Goal: Consume media (video, audio)

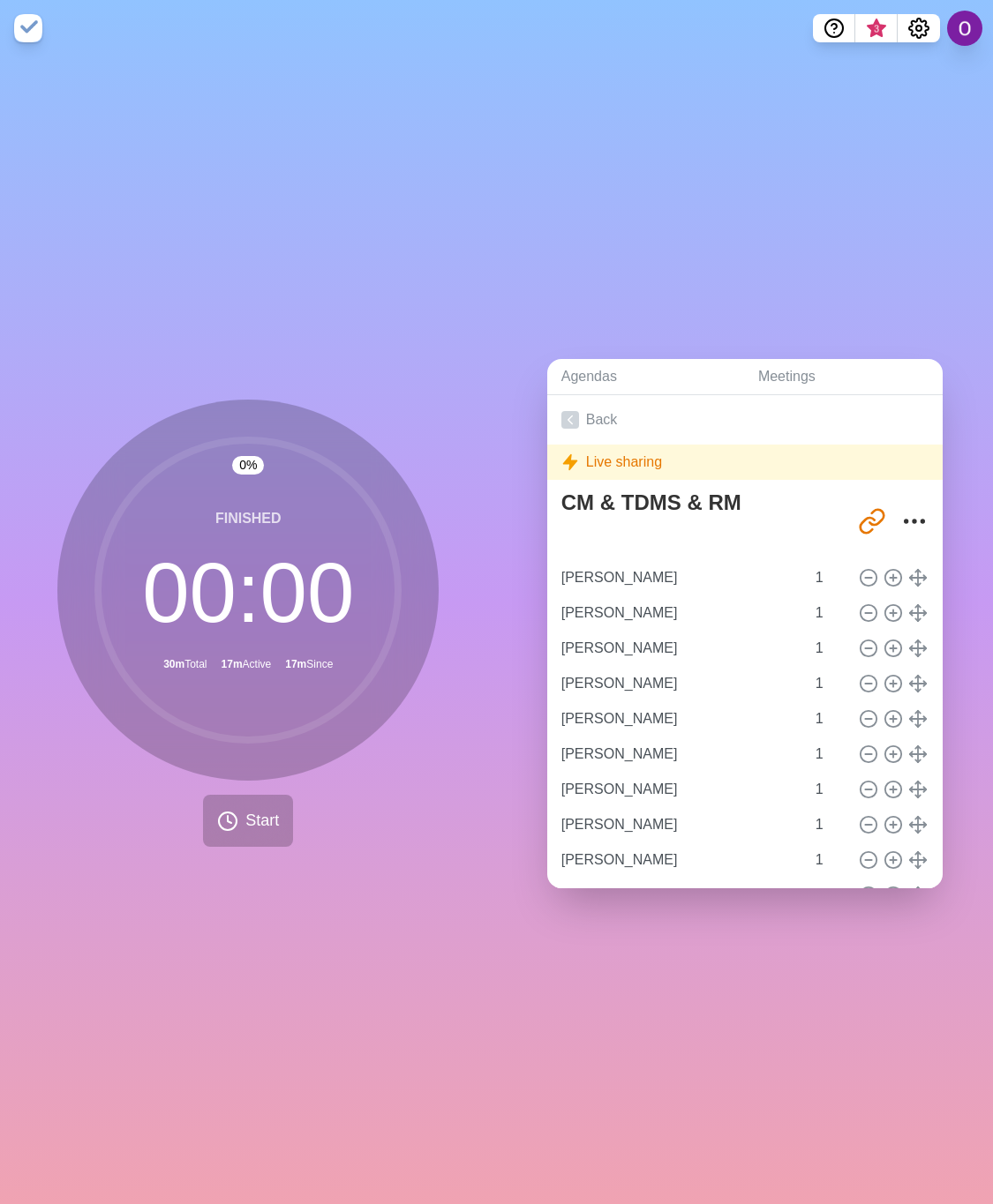
click at [580, 986] on div "Agendas Meetings Back Live sharing CM & TDMS & RM [URL][DOMAIN_NAME] [PERSON_NA…" at bounding box center [745, 630] width 496 height 1148
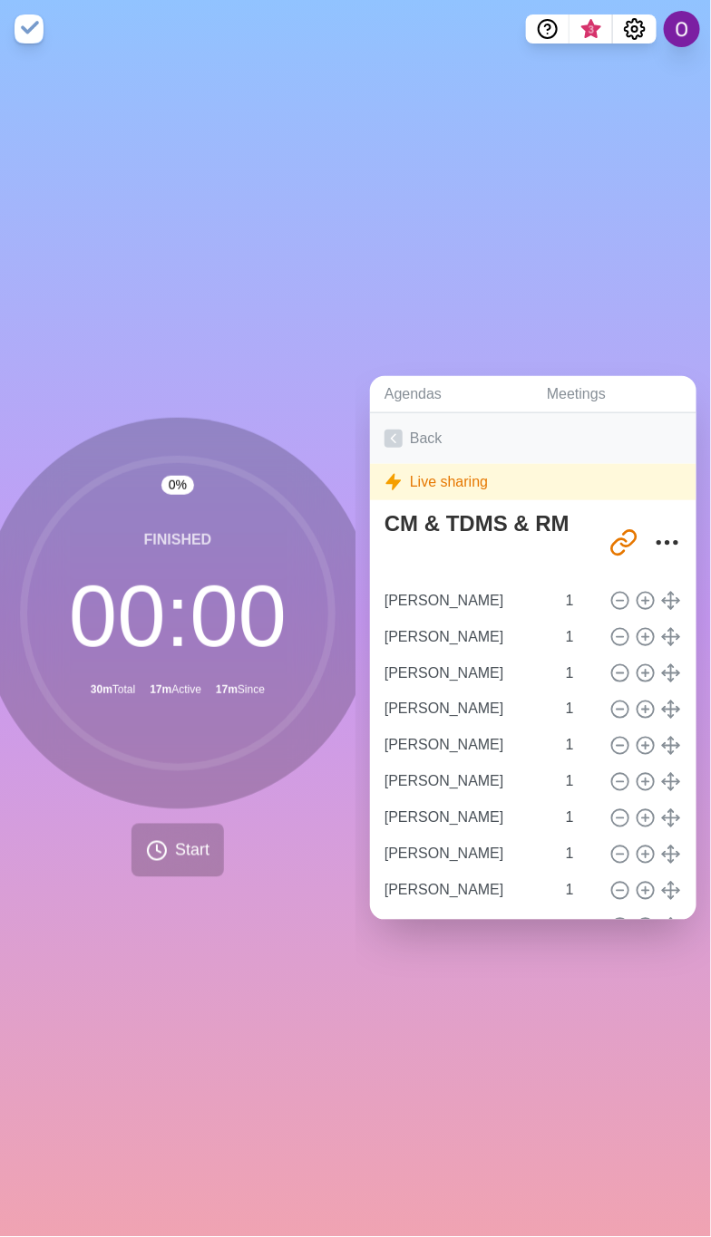
click at [382, 422] on link "Back" at bounding box center [533, 438] width 326 height 51
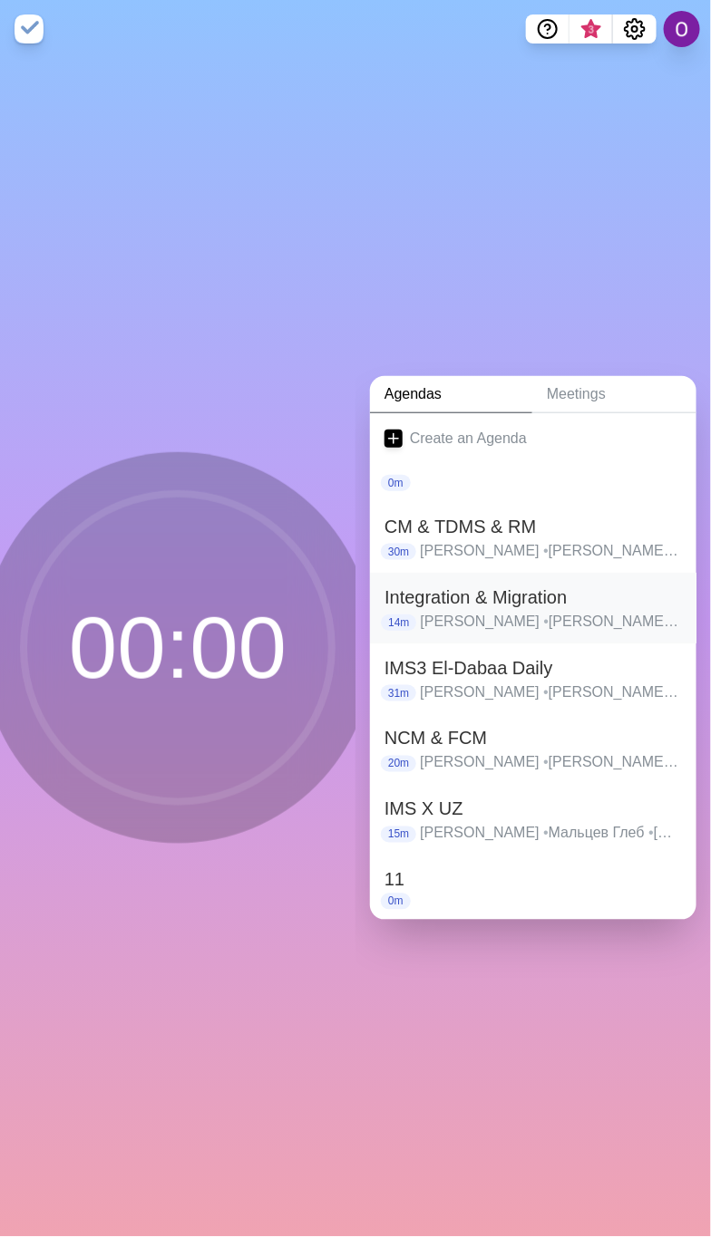
click at [447, 611] on p "[PERSON_NAME] • [PERSON_NAME] • [PERSON_NAME] • [PERSON_NAME] • [PERSON_NAME] •…" at bounding box center [551, 622] width 262 height 22
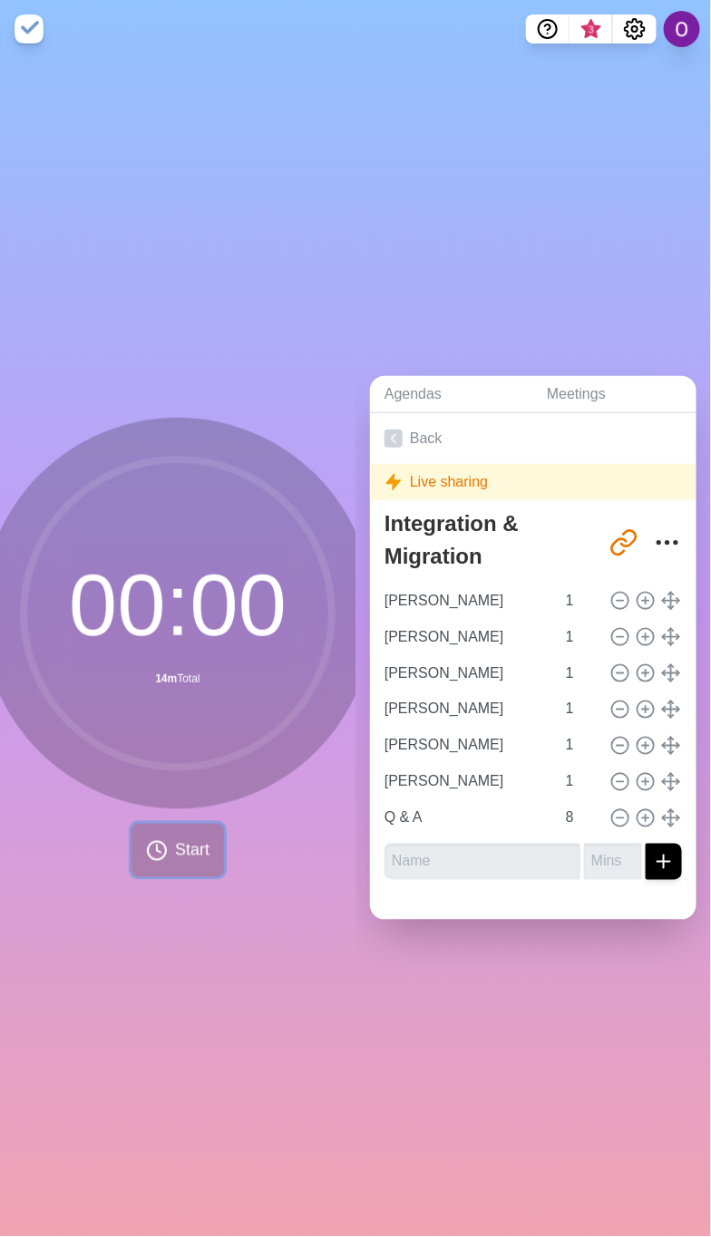
click at [178, 839] on span "Start" at bounding box center [192, 851] width 34 height 24
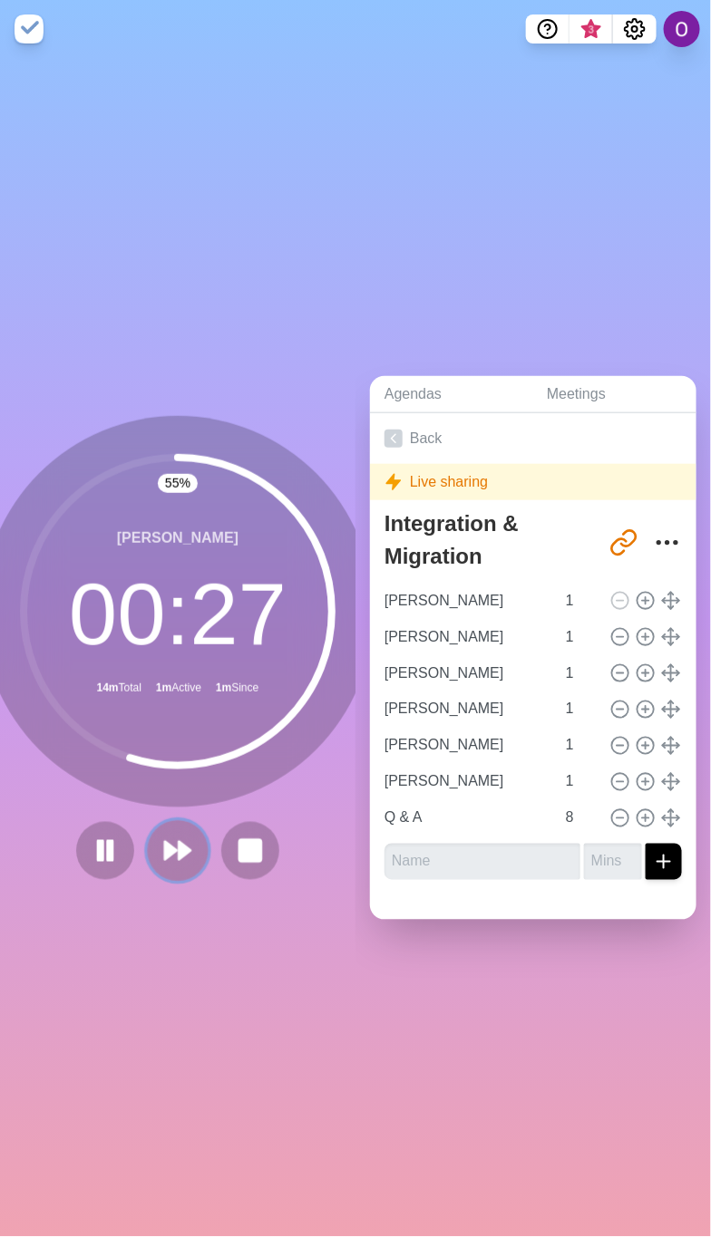
click at [171, 854] on icon at bounding box center [177, 851] width 31 height 31
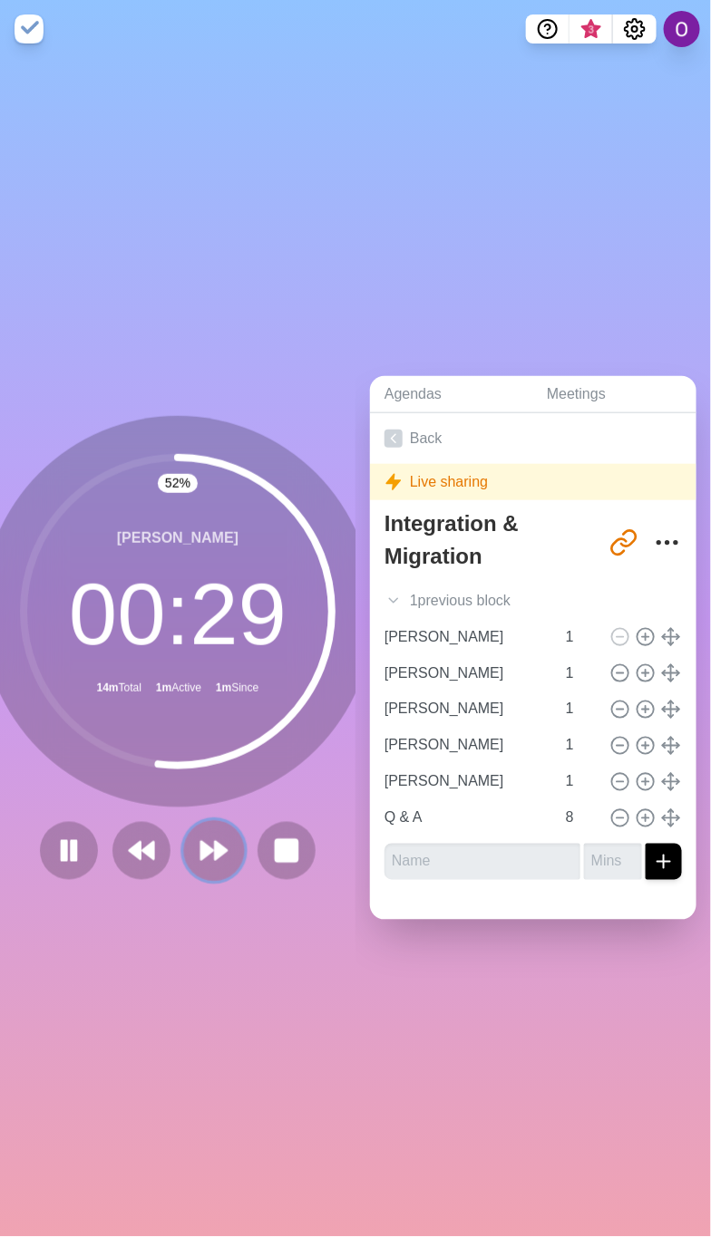
click at [201, 854] on icon at bounding box center [214, 851] width 31 height 31
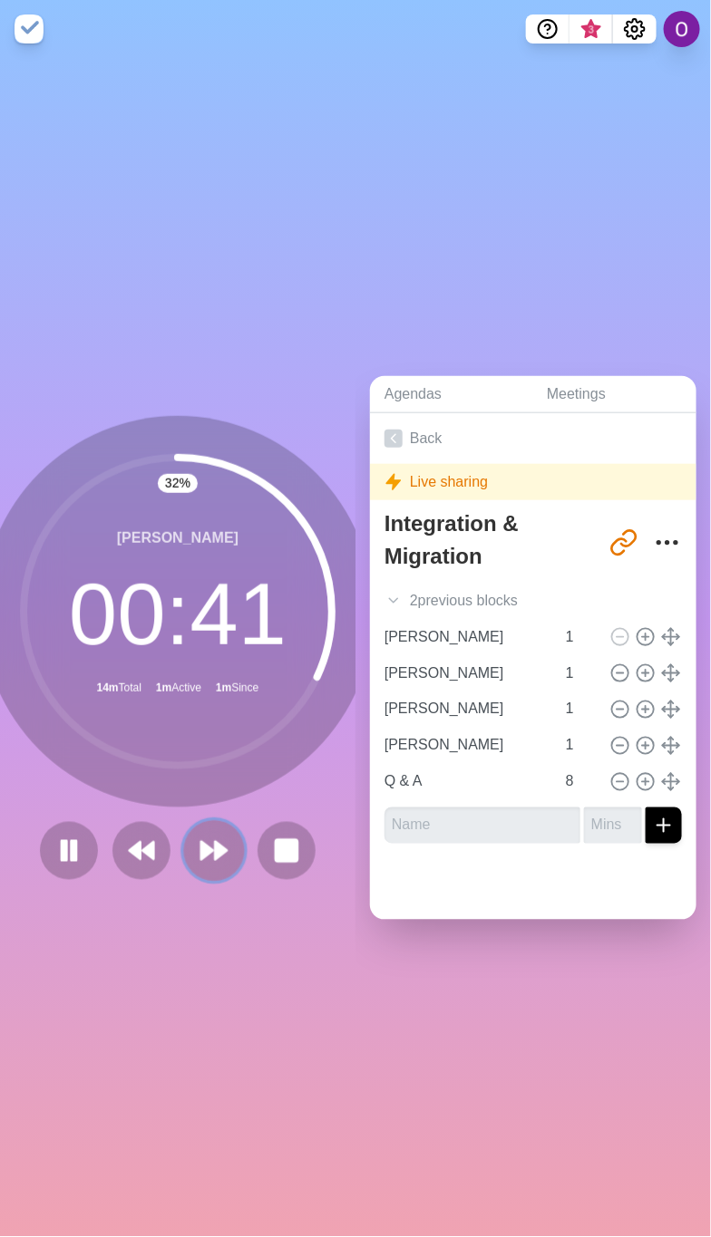
click at [215, 842] on polygon at bounding box center [221, 851] width 12 height 18
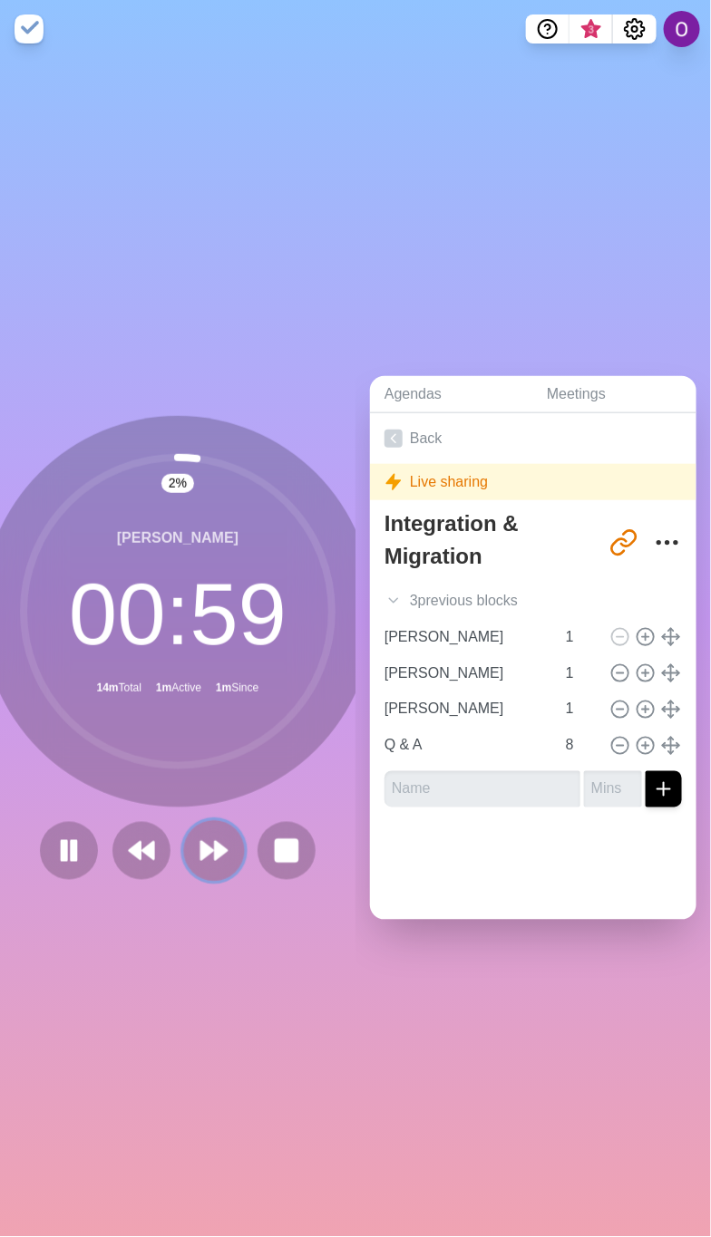
click at [215, 842] on polygon at bounding box center [221, 851] width 12 height 18
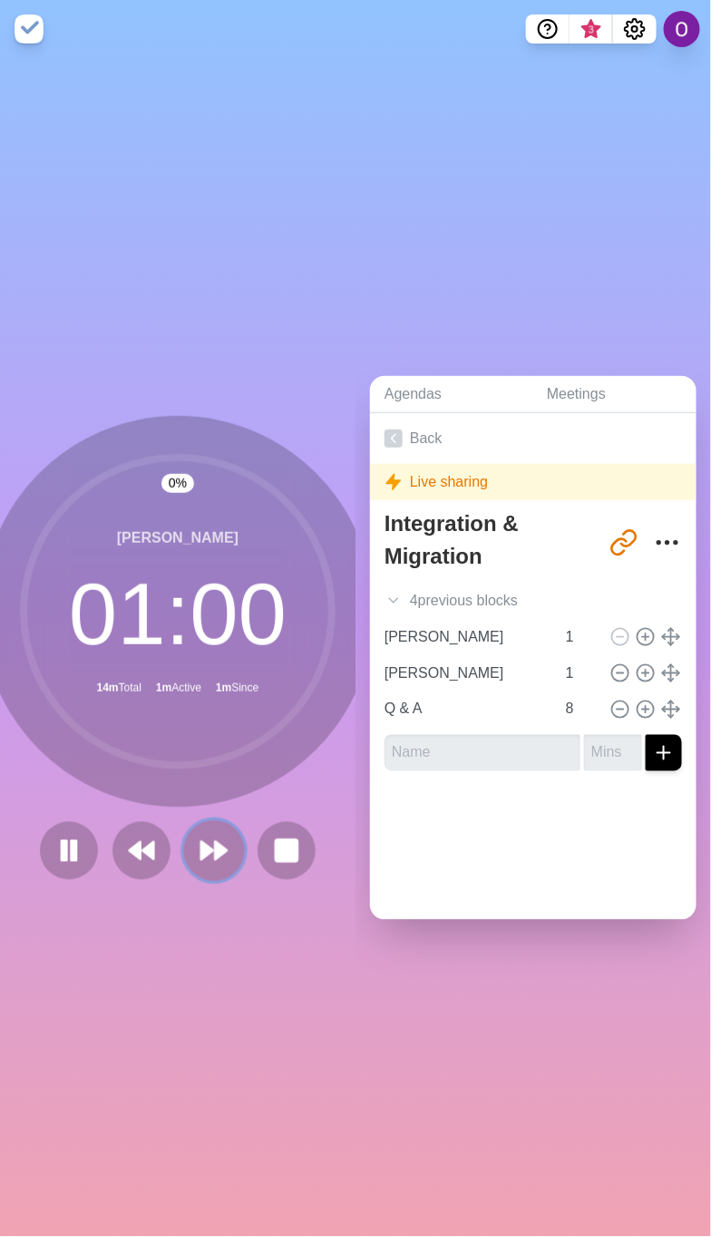
click at [215, 842] on polygon at bounding box center [221, 851] width 12 height 18
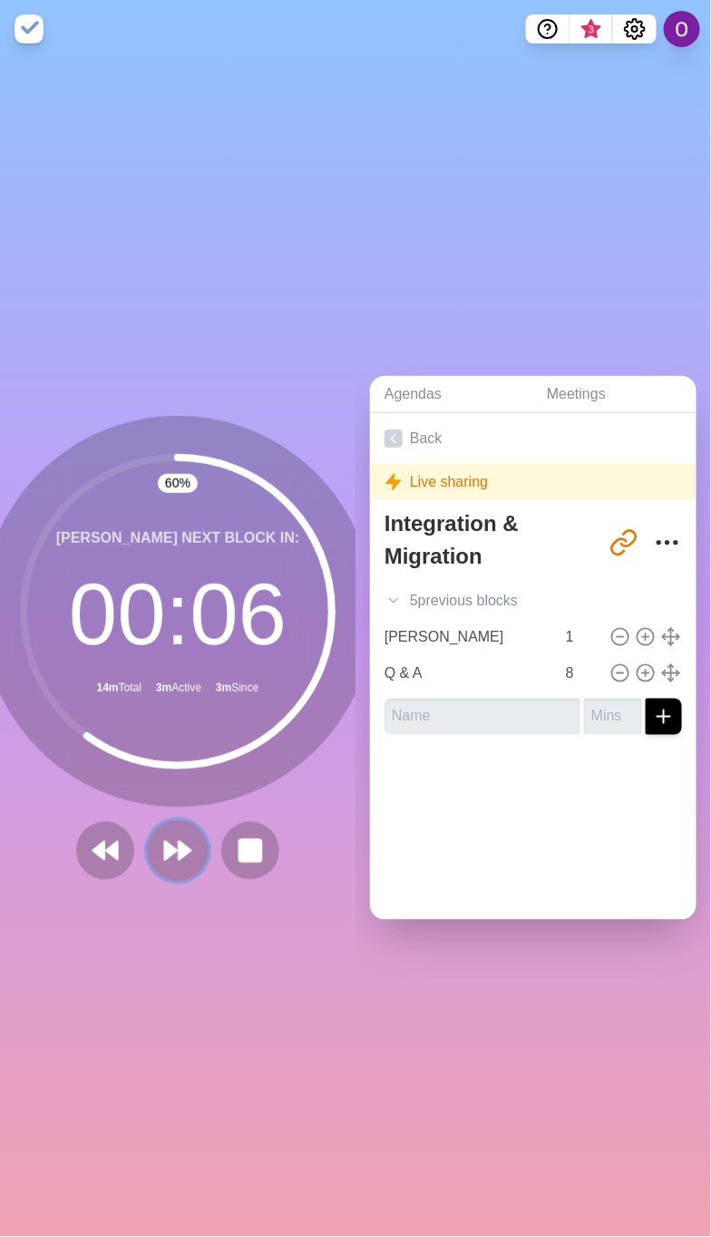
click at [179, 842] on polygon at bounding box center [185, 851] width 12 height 18
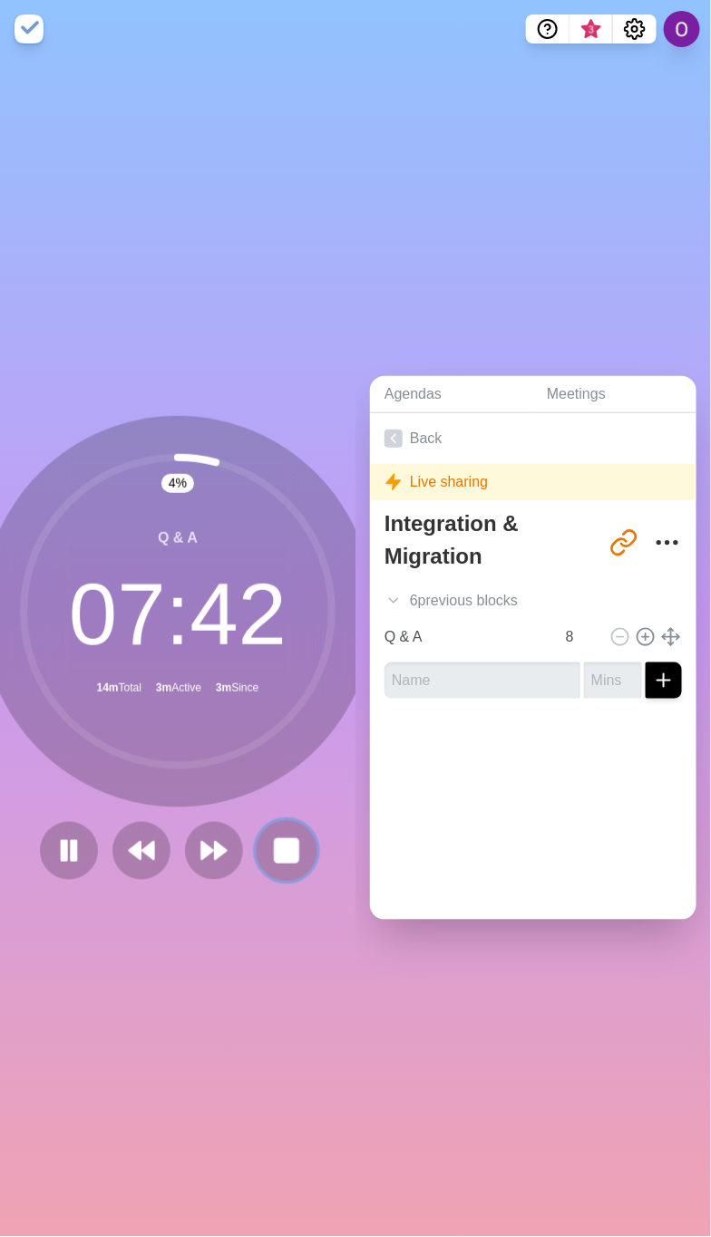
click at [276, 846] on rect at bounding box center [286, 850] width 23 height 23
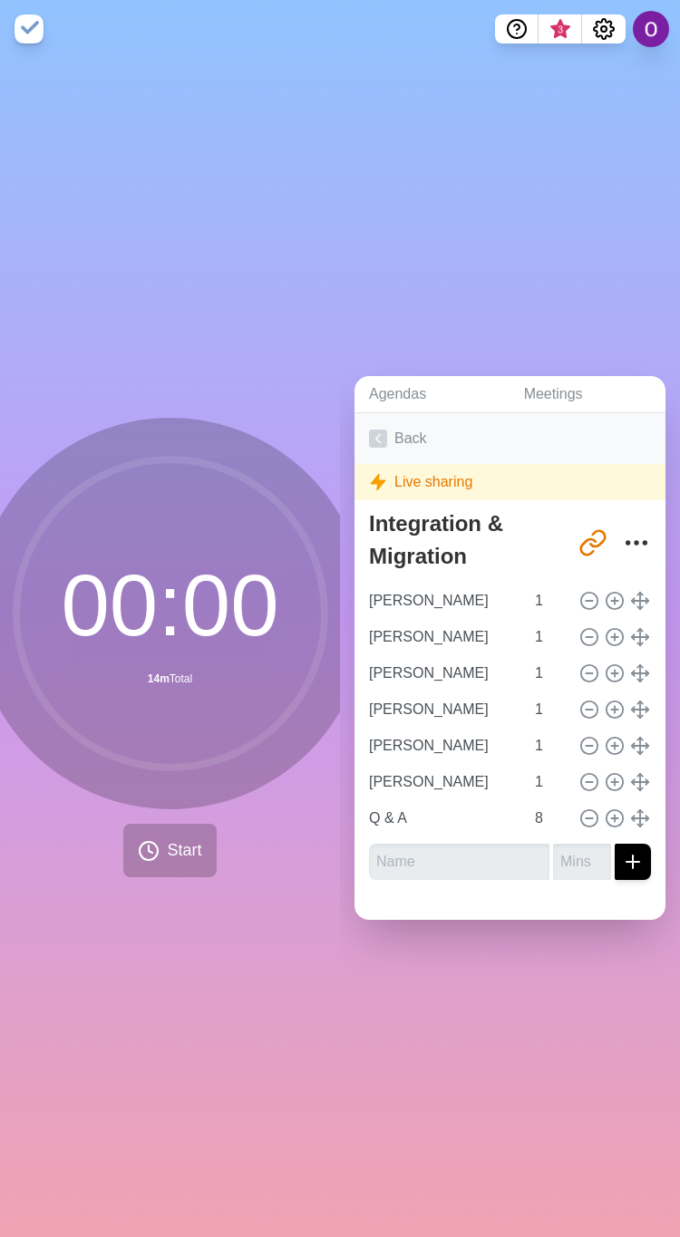
click at [382, 435] on icon at bounding box center [378, 439] width 18 height 18
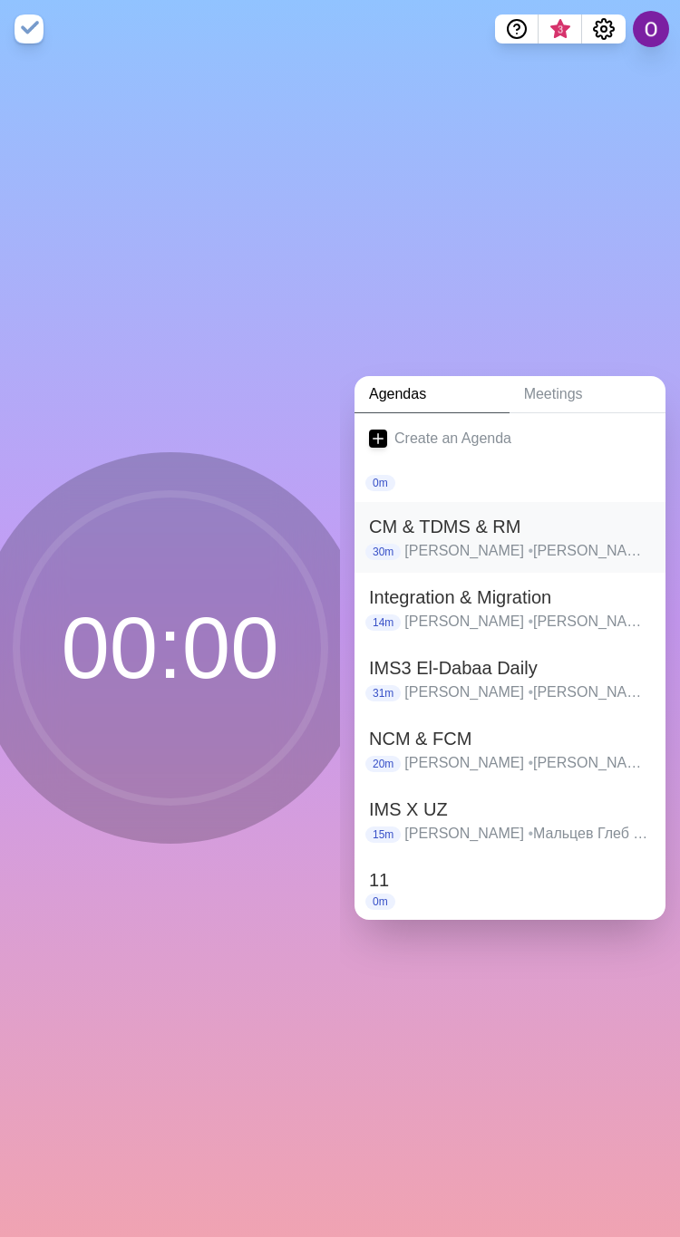
click at [420, 529] on h2 "CM & TDMS & RM" at bounding box center [510, 526] width 282 height 27
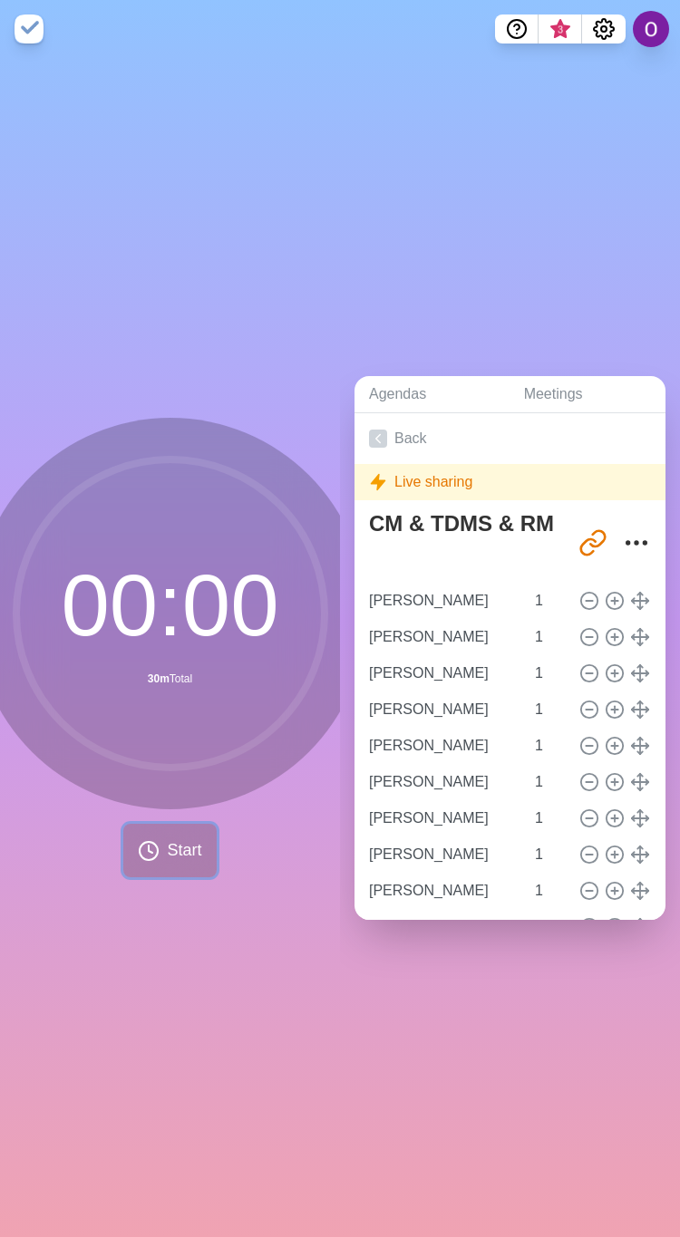
click at [179, 851] on span "Start" at bounding box center [184, 851] width 34 height 24
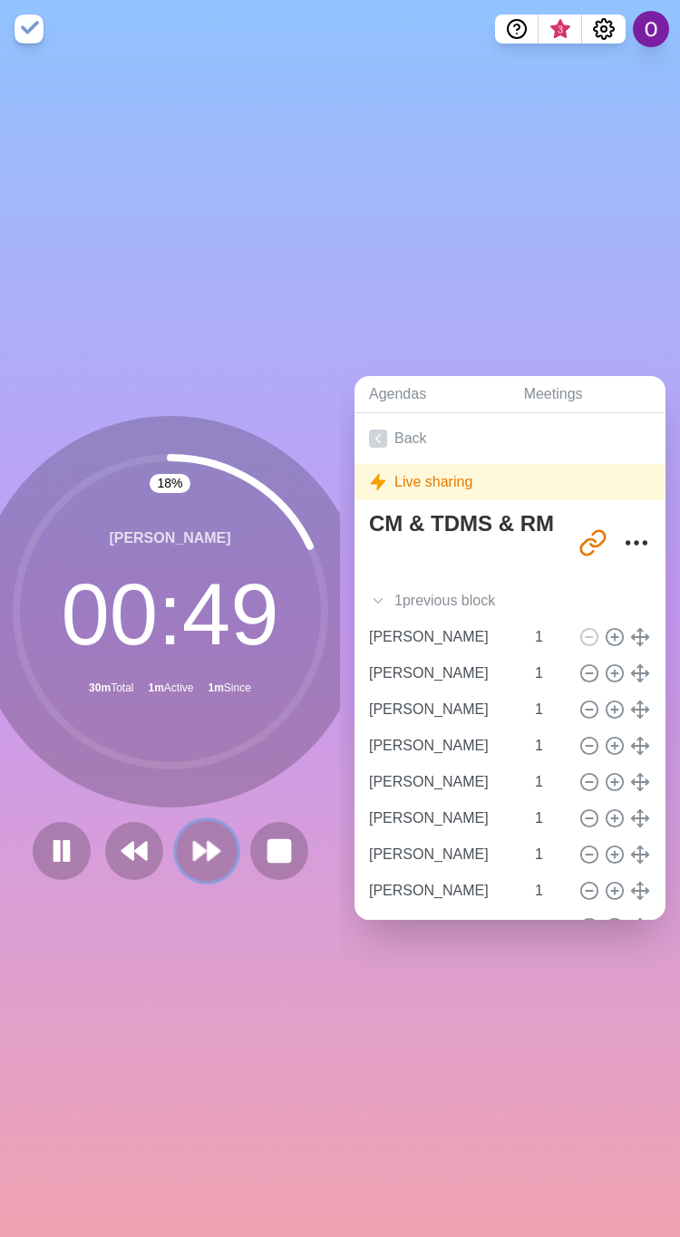
click at [191, 847] on icon at bounding box center [206, 851] width 31 height 31
click at [199, 836] on icon at bounding box center [206, 851] width 31 height 31
click at [194, 836] on icon at bounding box center [206, 851] width 31 height 31
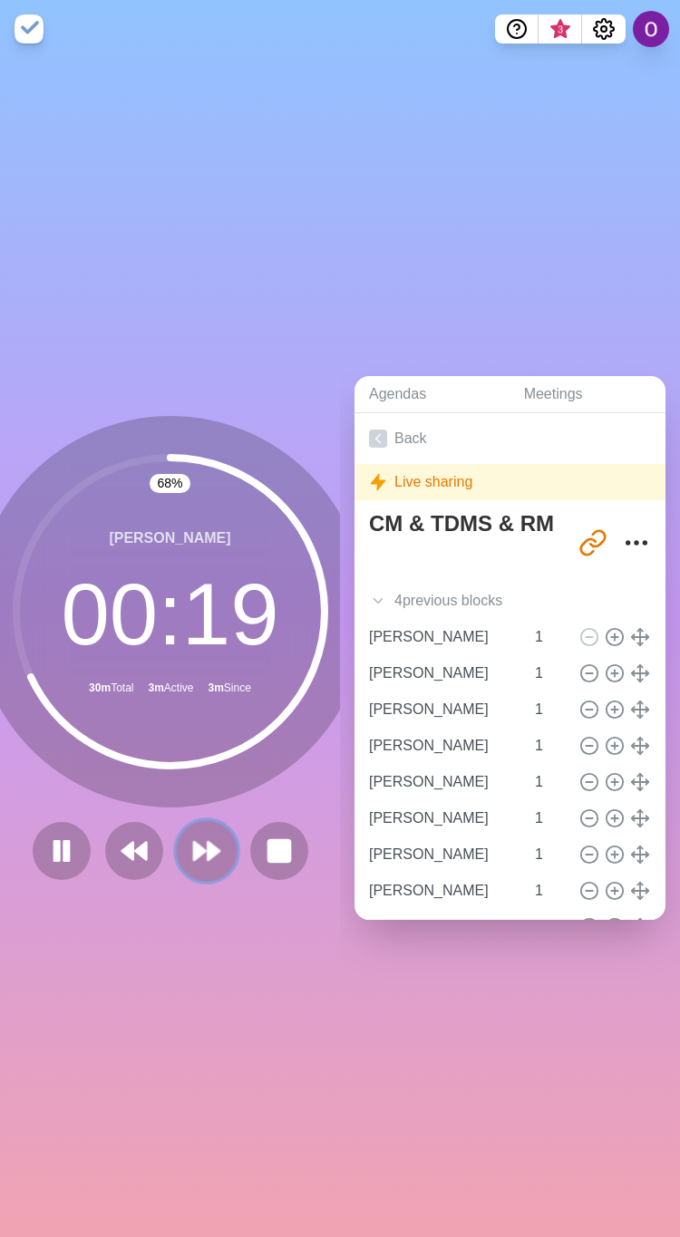
click at [204, 836] on icon at bounding box center [206, 851] width 31 height 31
click at [191, 836] on icon at bounding box center [206, 851] width 31 height 31
click at [209, 824] on button at bounding box center [206, 850] width 61 height 61
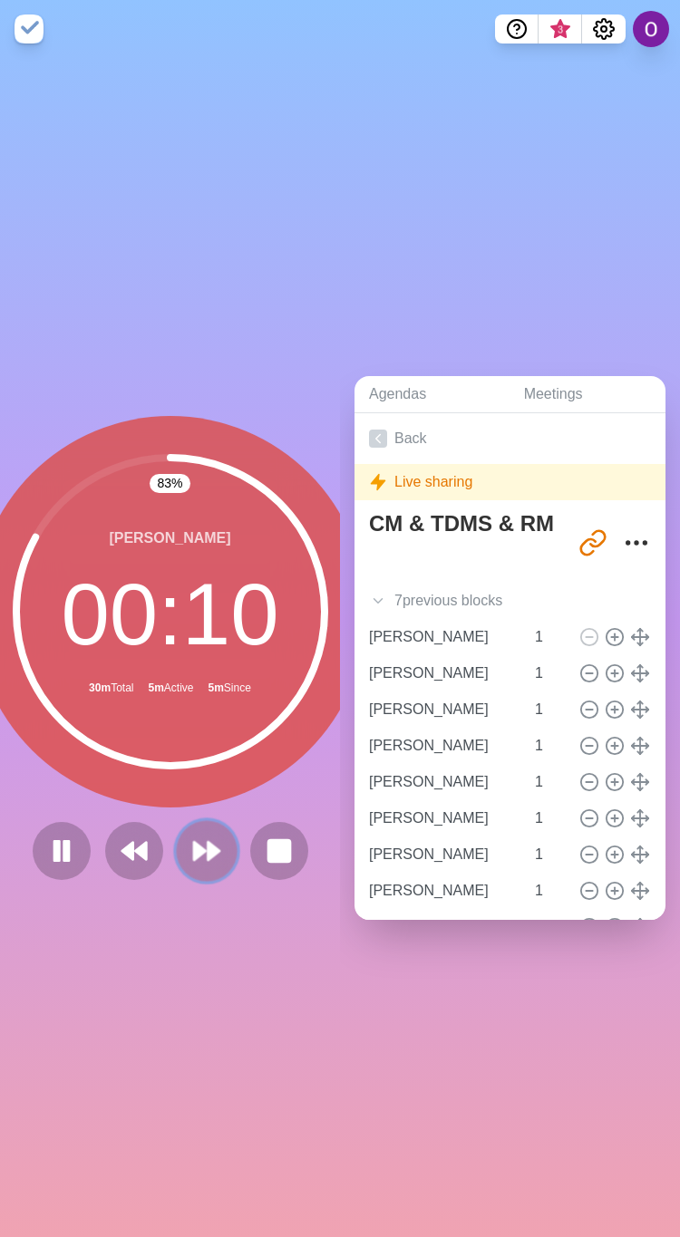
click at [208, 842] on polygon at bounding box center [214, 851] width 12 height 18
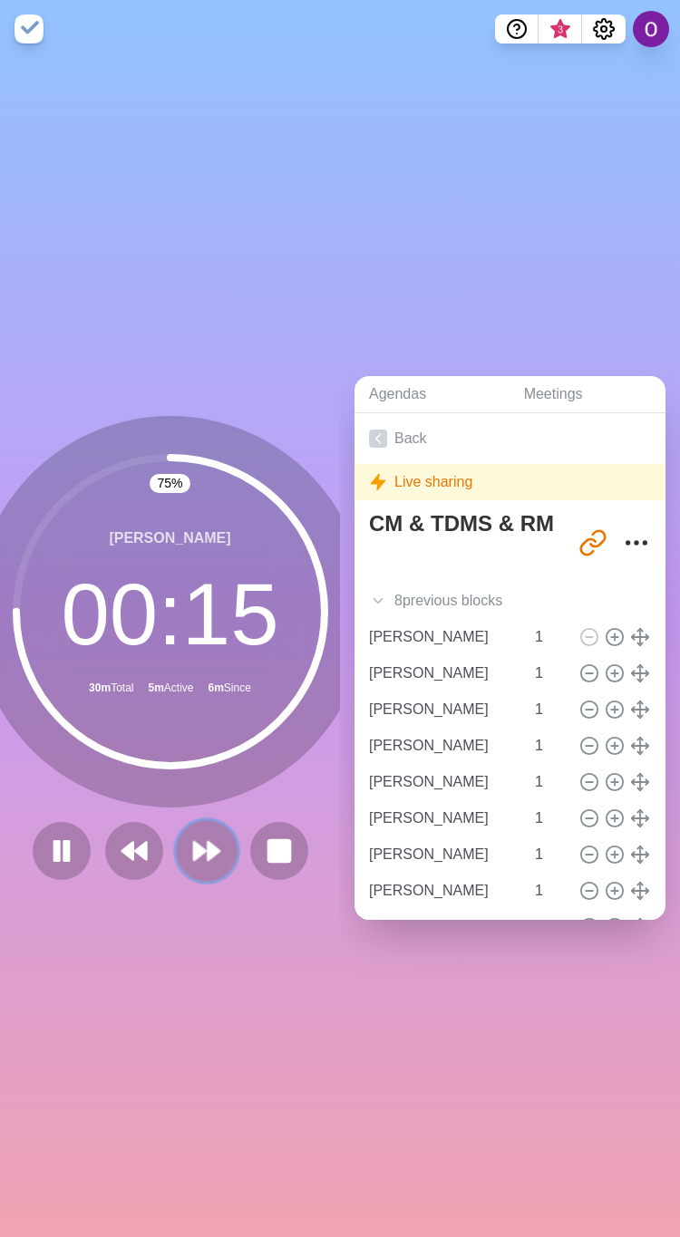
click at [205, 847] on icon at bounding box center [206, 851] width 31 height 31
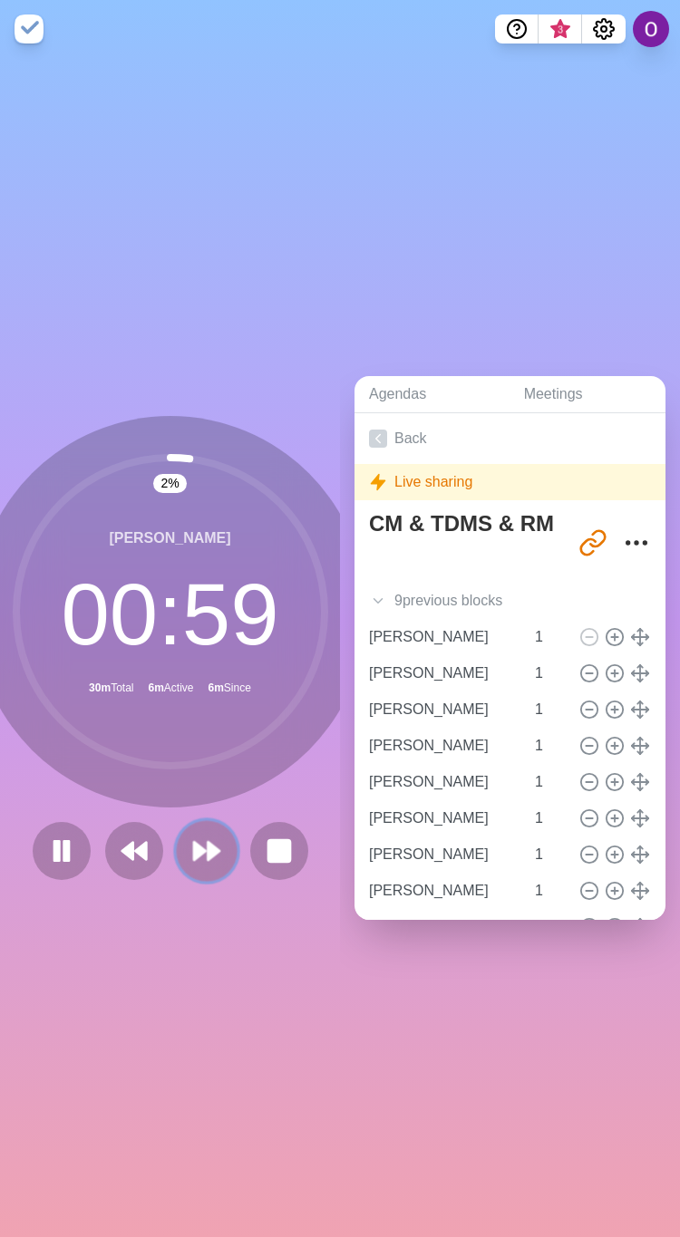
click at [205, 847] on icon at bounding box center [206, 851] width 31 height 31
click at [208, 846] on polygon at bounding box center [214, 851] width 12 height 18
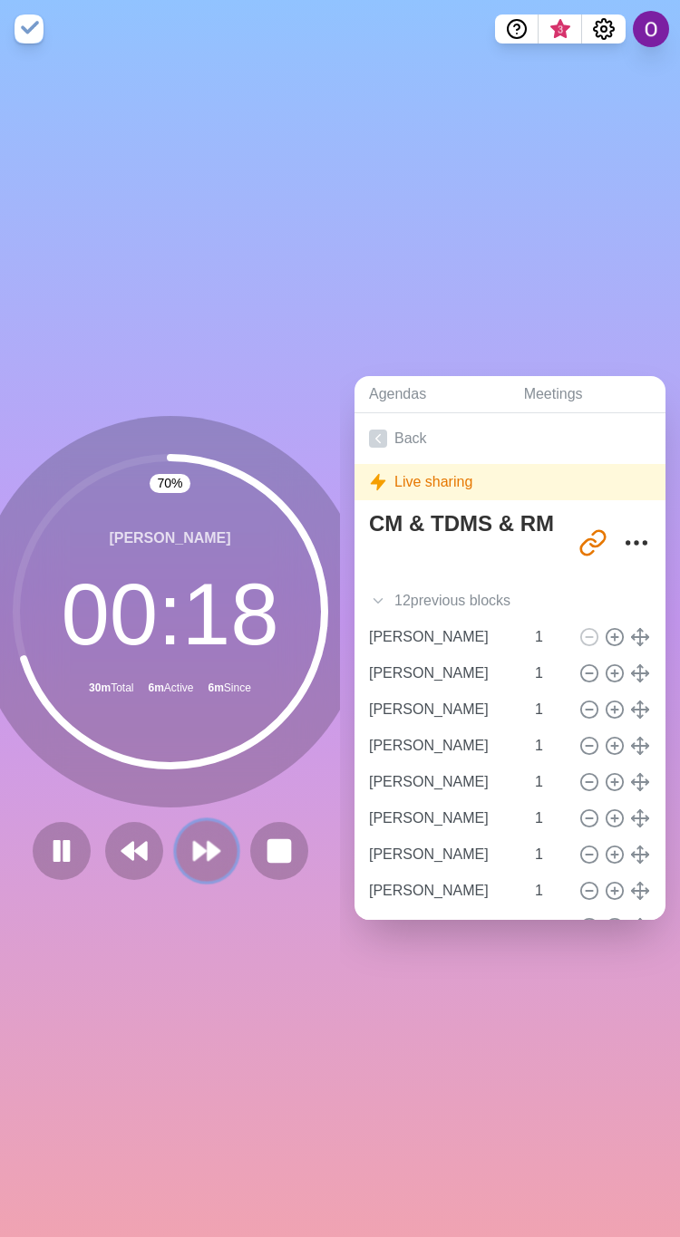
click at [190, 824] on button at bounding box center [206, 850] width 61 height 61
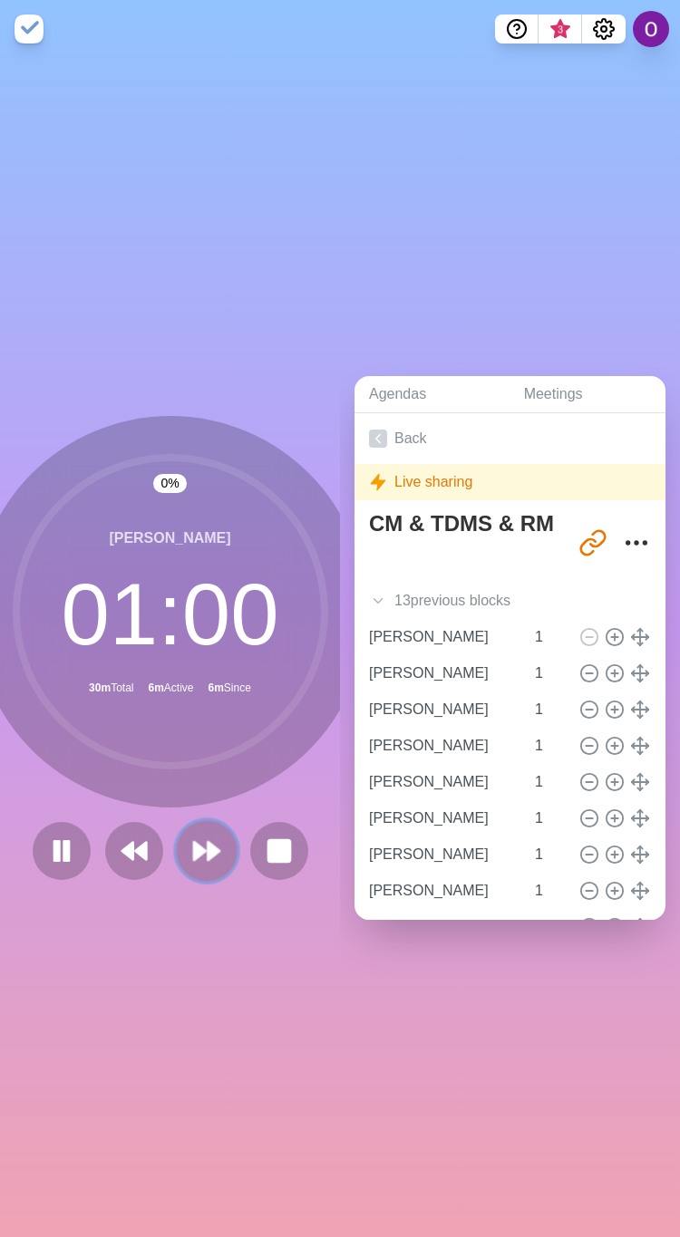
click at [190, 824] on button at bounding box center [206, 850] width 61 height 61
click at [208, 842] on polygon at bounding box center [214, 851] width 12 height 18
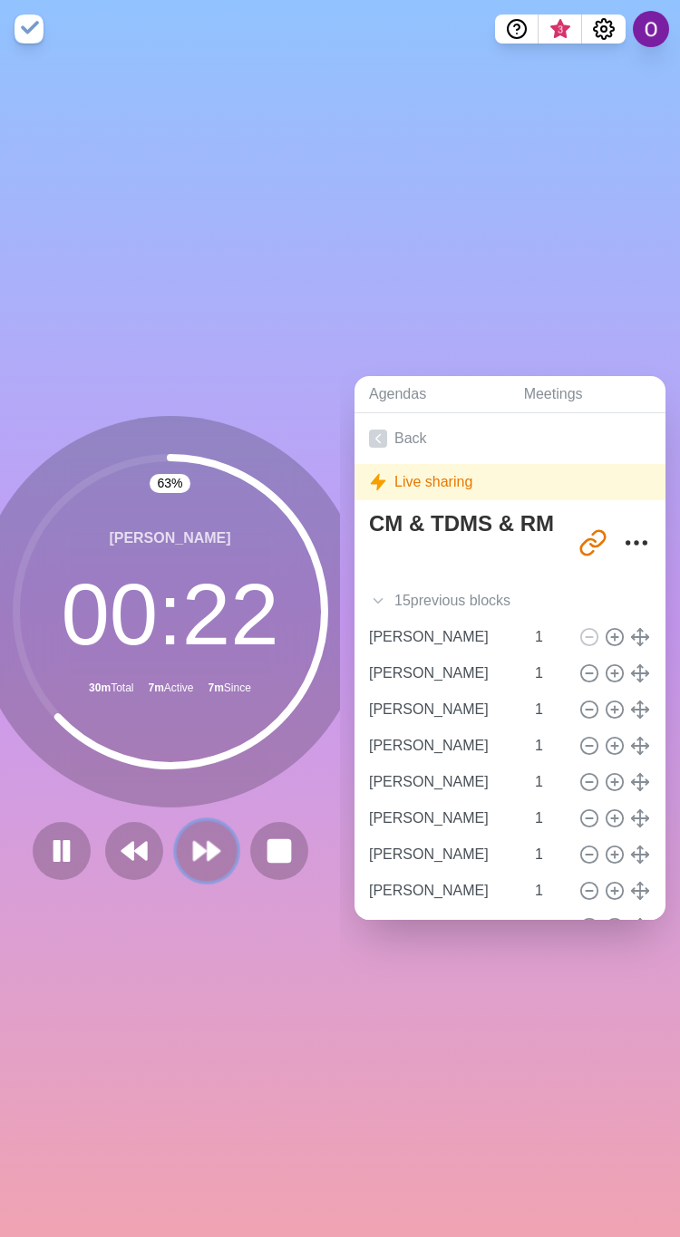
click at [196, 836] on icon at bounding box center [206, 851] width 31 height 31
click at [191, 836] on icon at bounding box center [206, 851] width 31 height 31
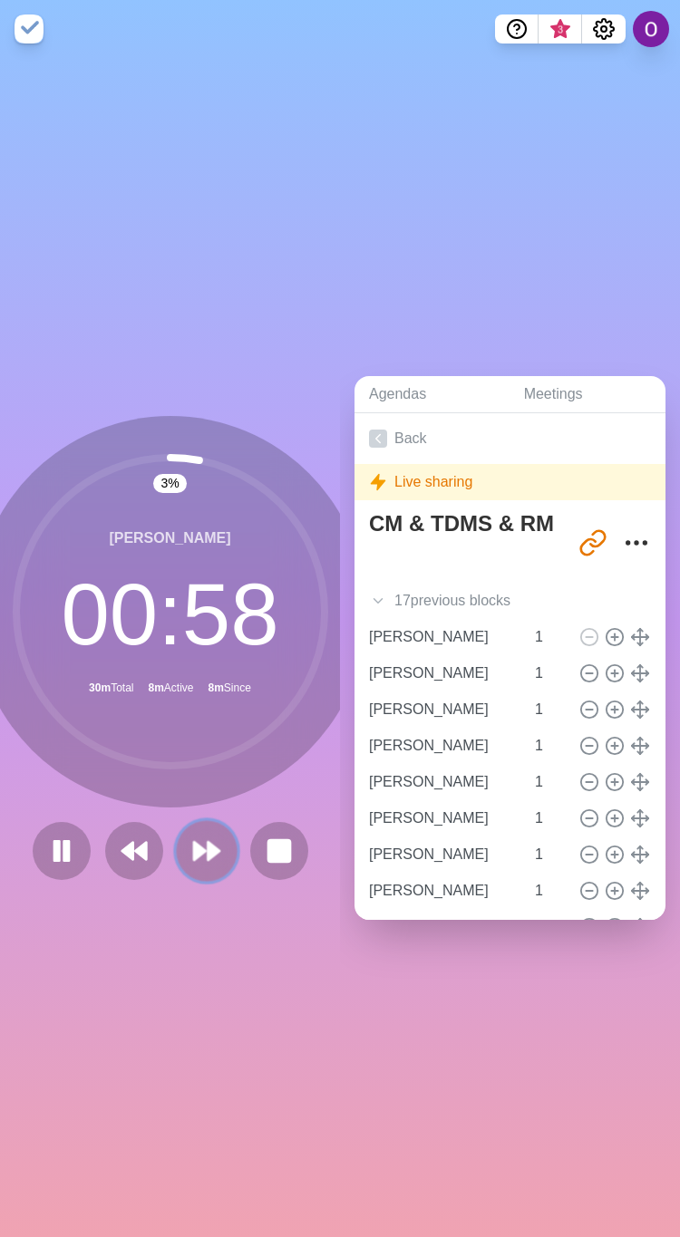
click at [212, 839] on button at bounding box center [206, 850] width 61 height 61
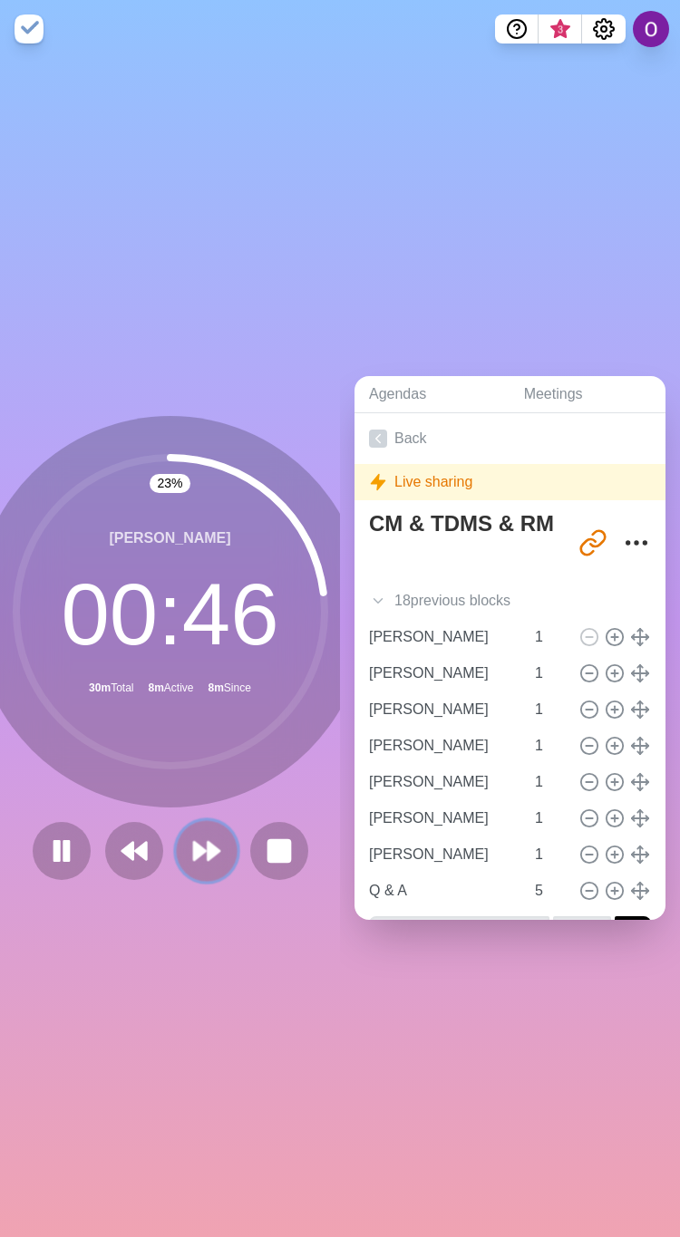
click at [194, 849] on icon at bounding box center [206, 851] width 31 height 31
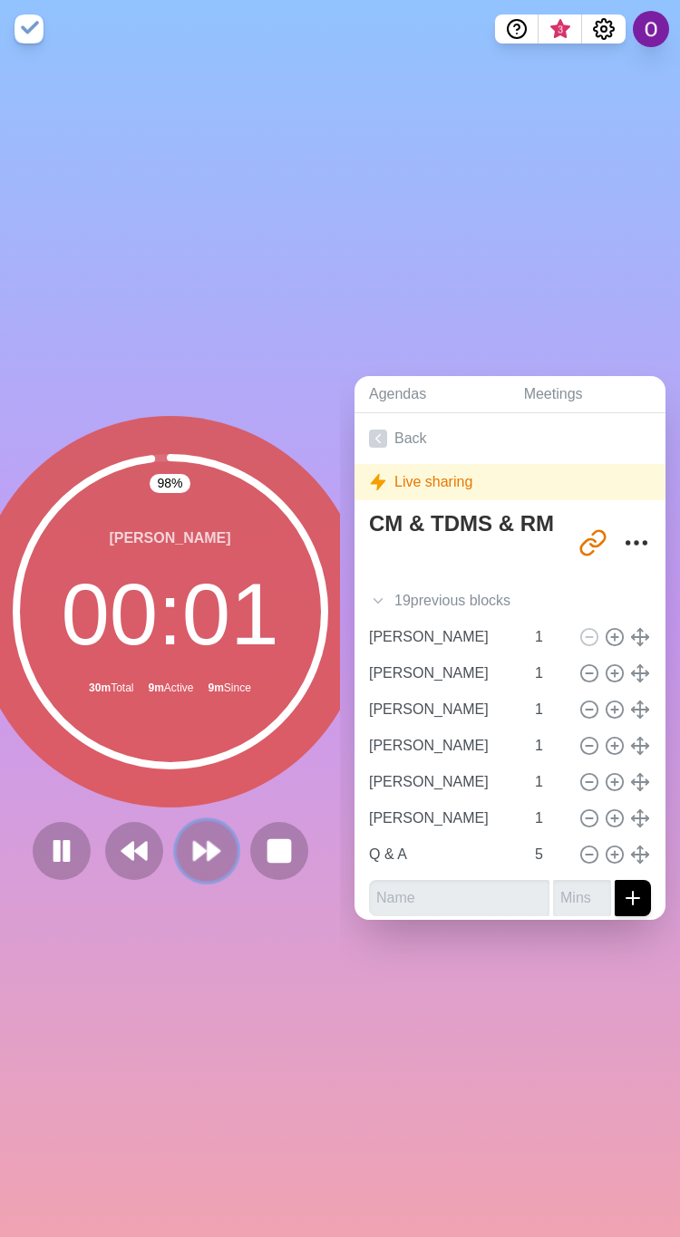
click at [191, 838] on icon at bounding box center [206, 851] width 31 height 31
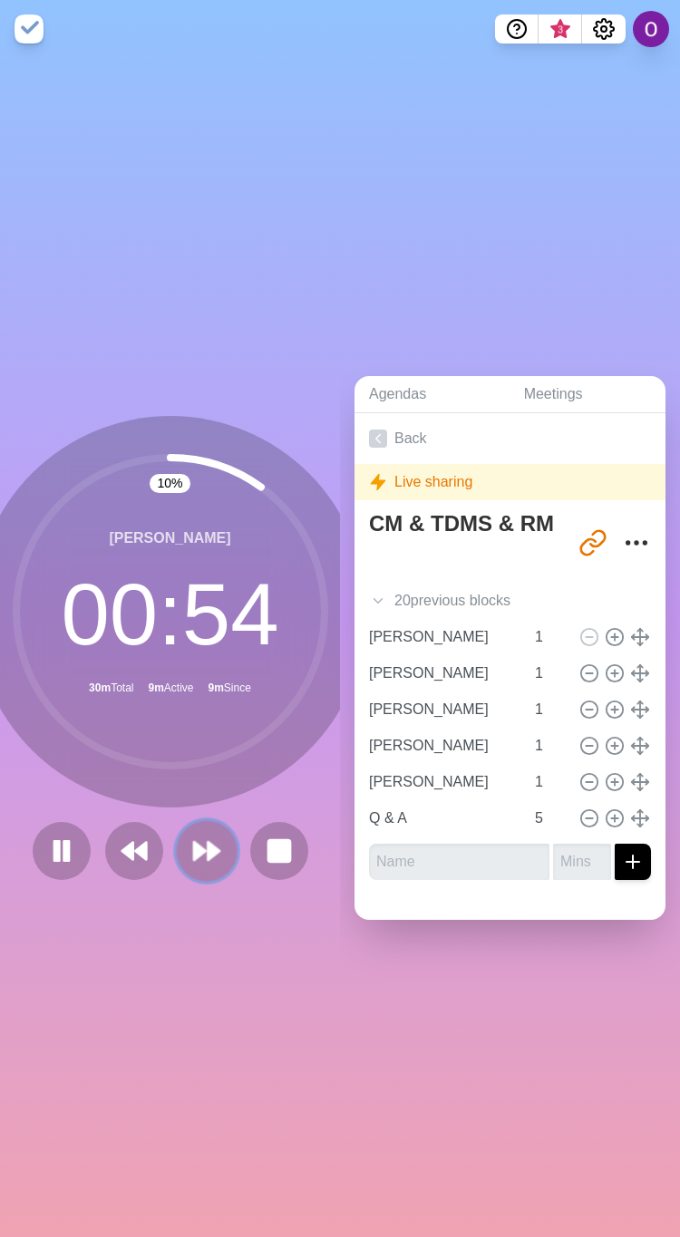
click at [194, 843] on polygon at bounding box center [200, 851] width 12 height 18
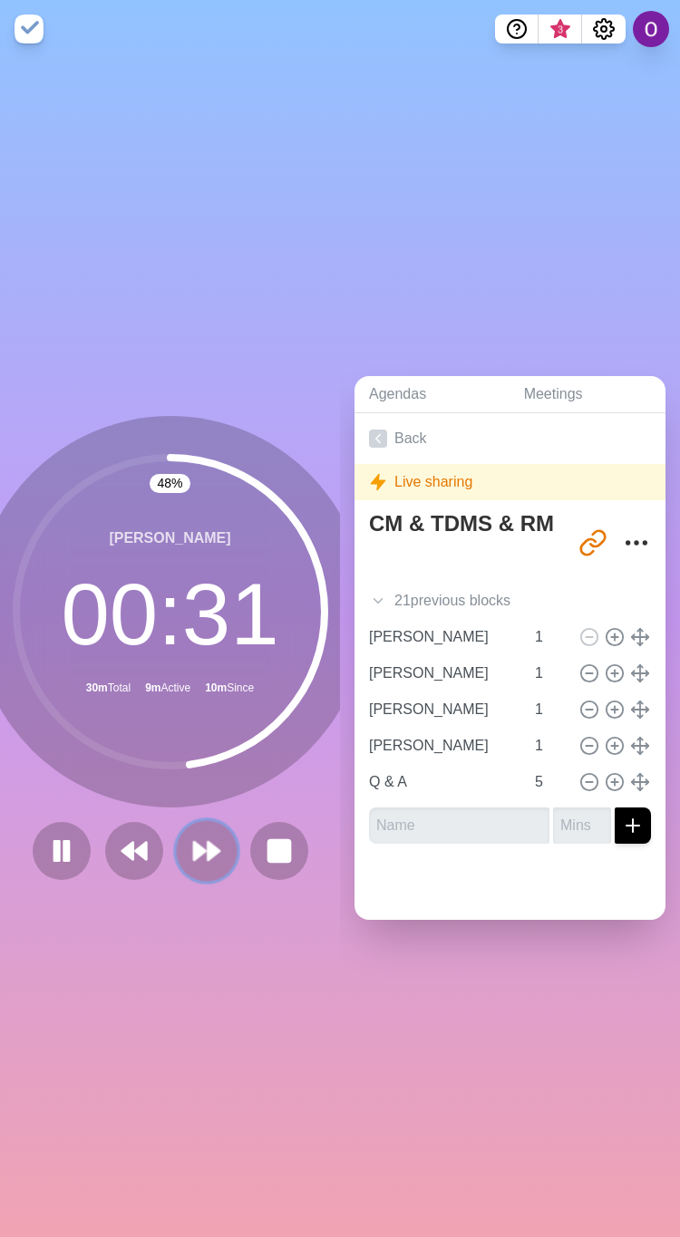
click at [193, 836] on icon at bounding box center [206, 851] width 31 height 31
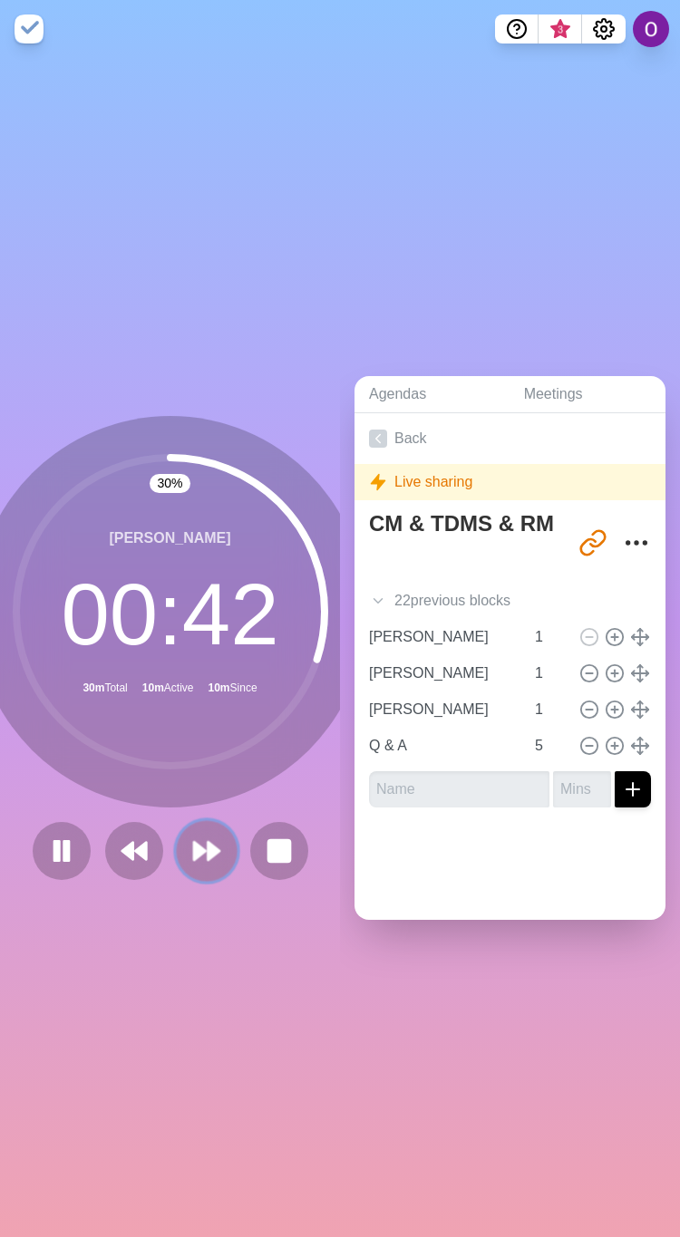
click at [193, 854] on icon at bounding box center [206, 851] width 31 height 31
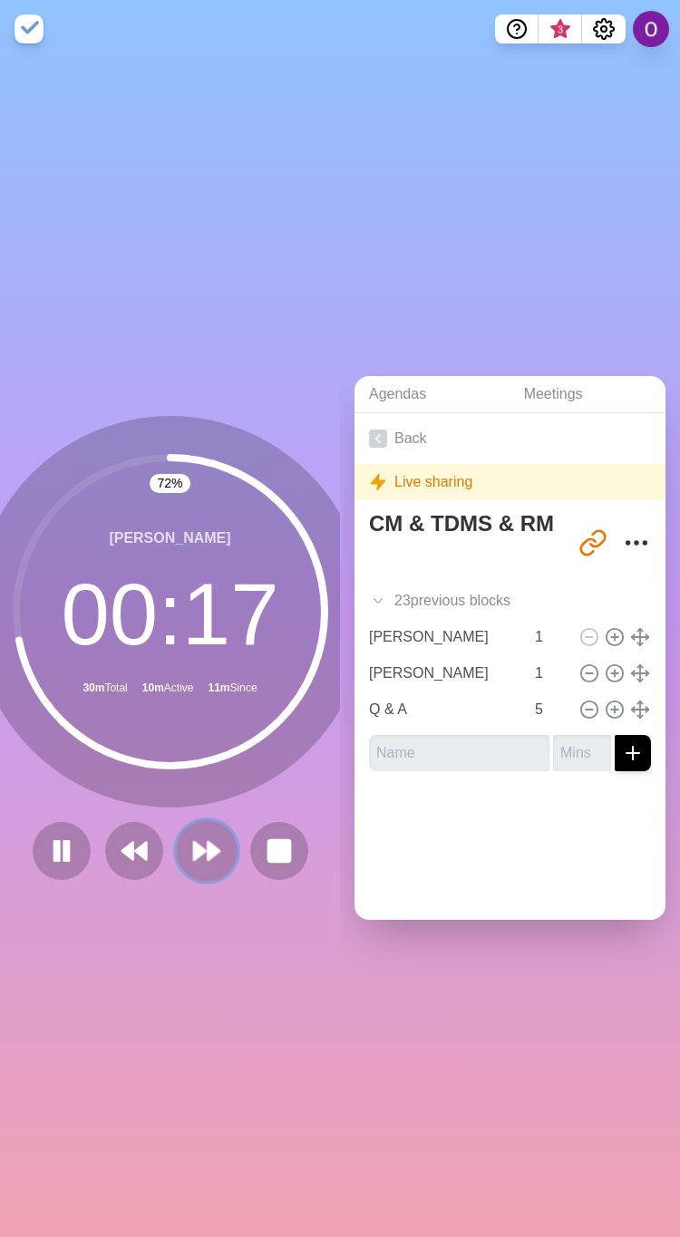
click at [205, 847] on icon at bounding box center [206, 851] width 31 height 31
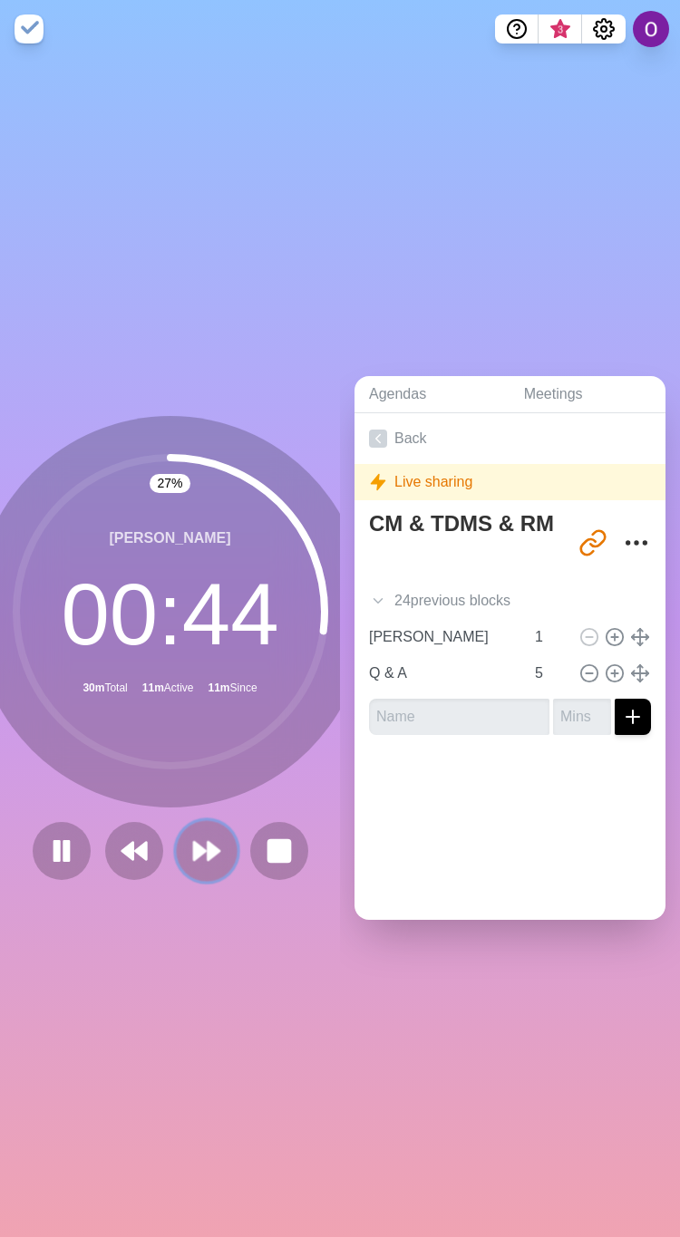
click at [191, 849] on icon at bounding box center [206, 851] width 31 height 31
